Goal: Navigation & Orientation: Find specific page/section

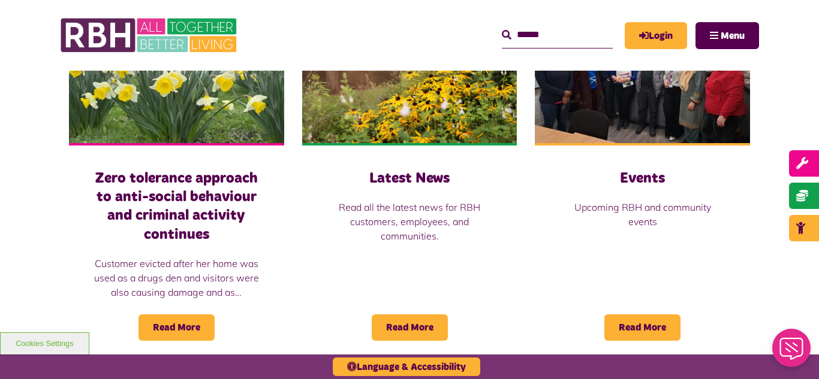
scroll to position [887, 0]
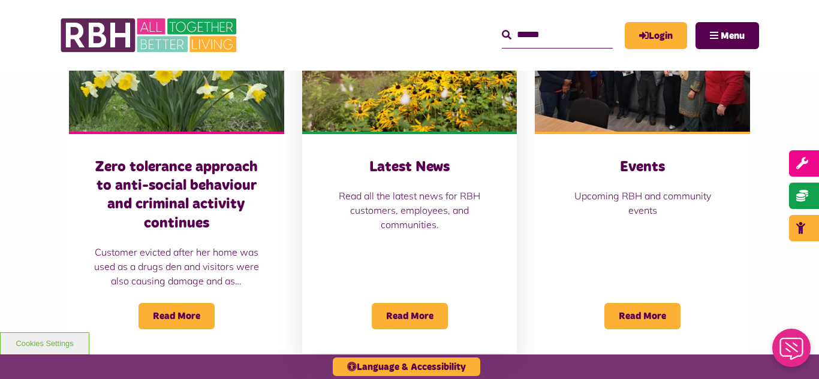
click at [442, 94] on img at bounding box center [409, 65] width 215 height 134
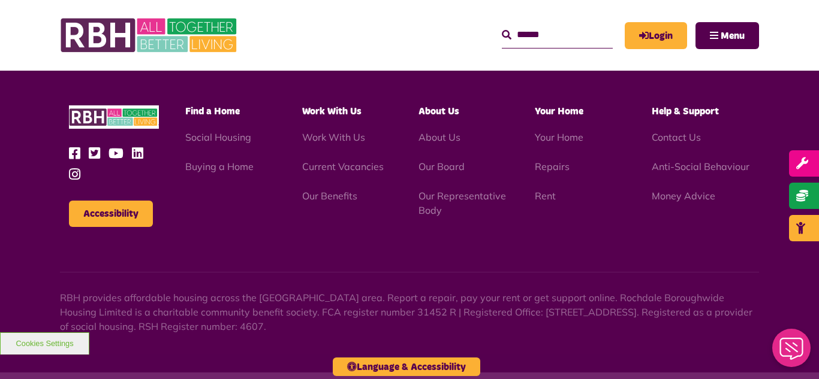
scroll to position [1305, 0]
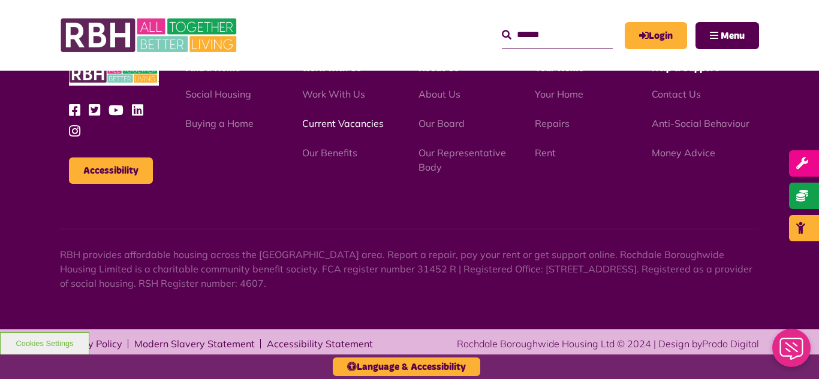
click at [321, 126] on link "Current Vacancies" at bounding box center [343, 124] width 82 height 12
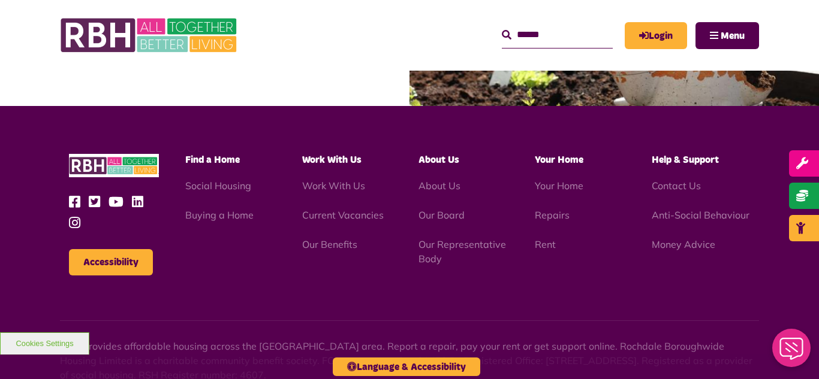
scroll to position [1716, 0]
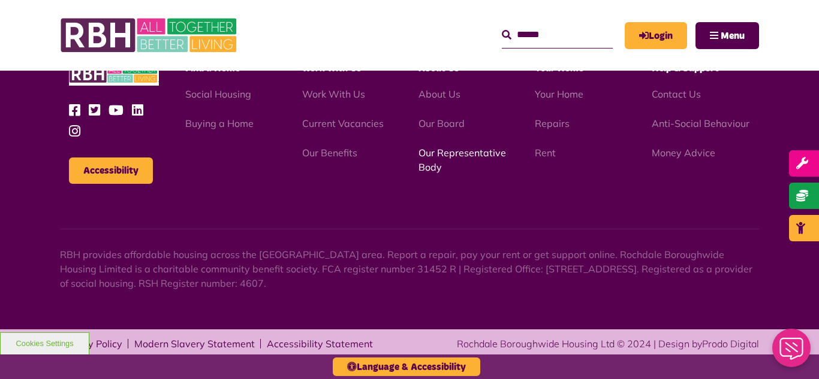
click at [452, 150] on link "Our Representative Body" at bounding box center [462, 160] width 88 height 26
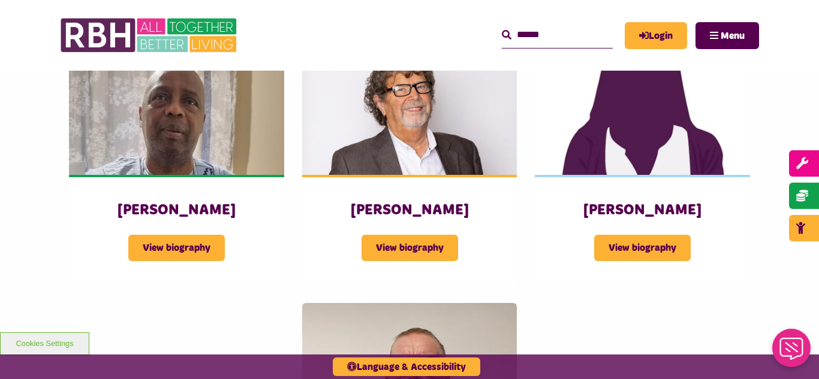
scroll to position [1487, 0]
